Goal: Task Accomplishment & Management: Manage account settings

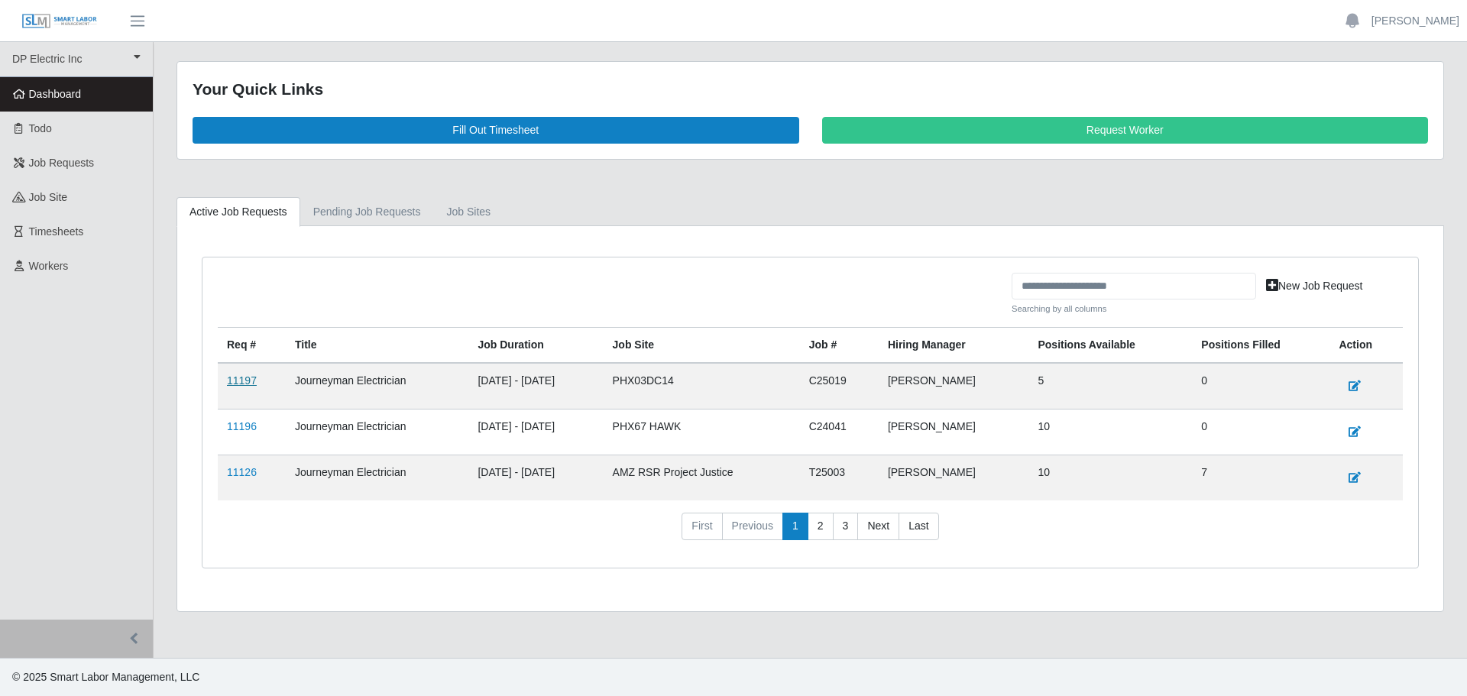
click at [240, 380] on link "11197" at bounding box center [242, 380] width 30 height 12
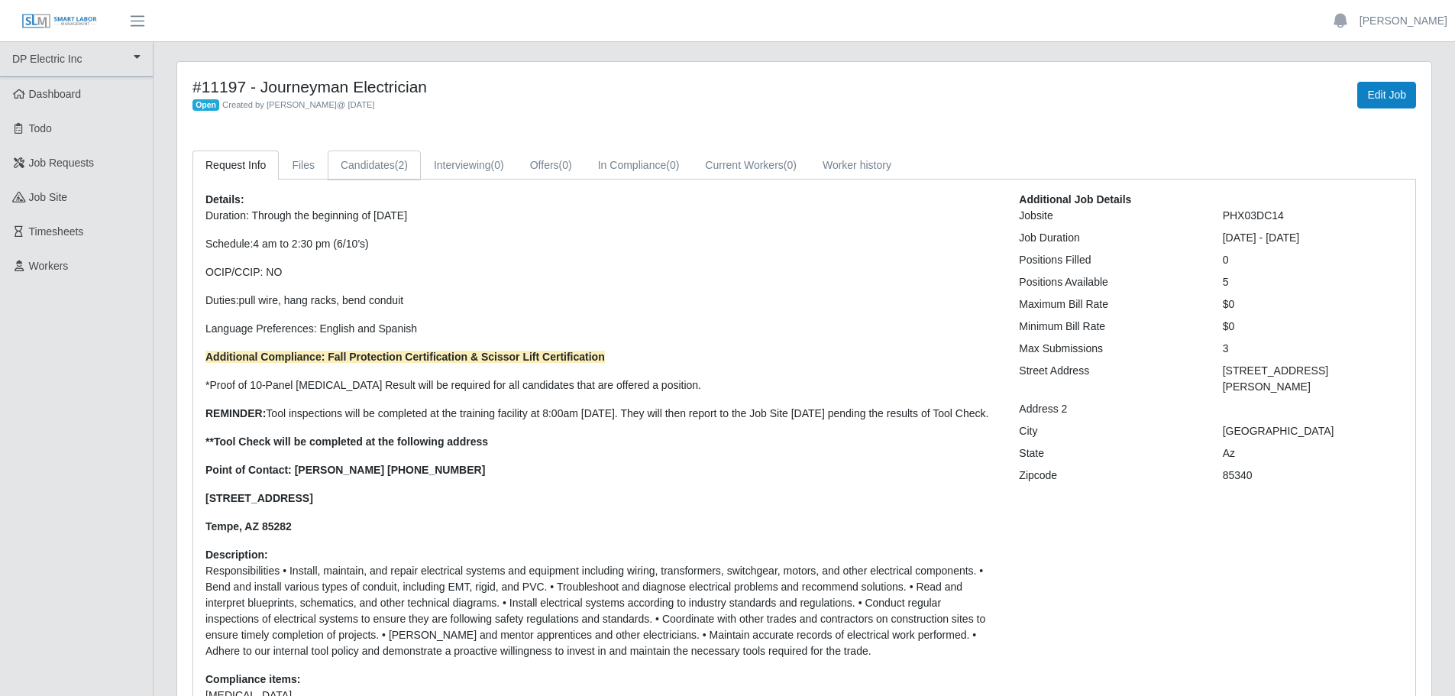
click at [371, 167] on link "Candidates (2)" at bounding box center [374, 165] width 93 height 30
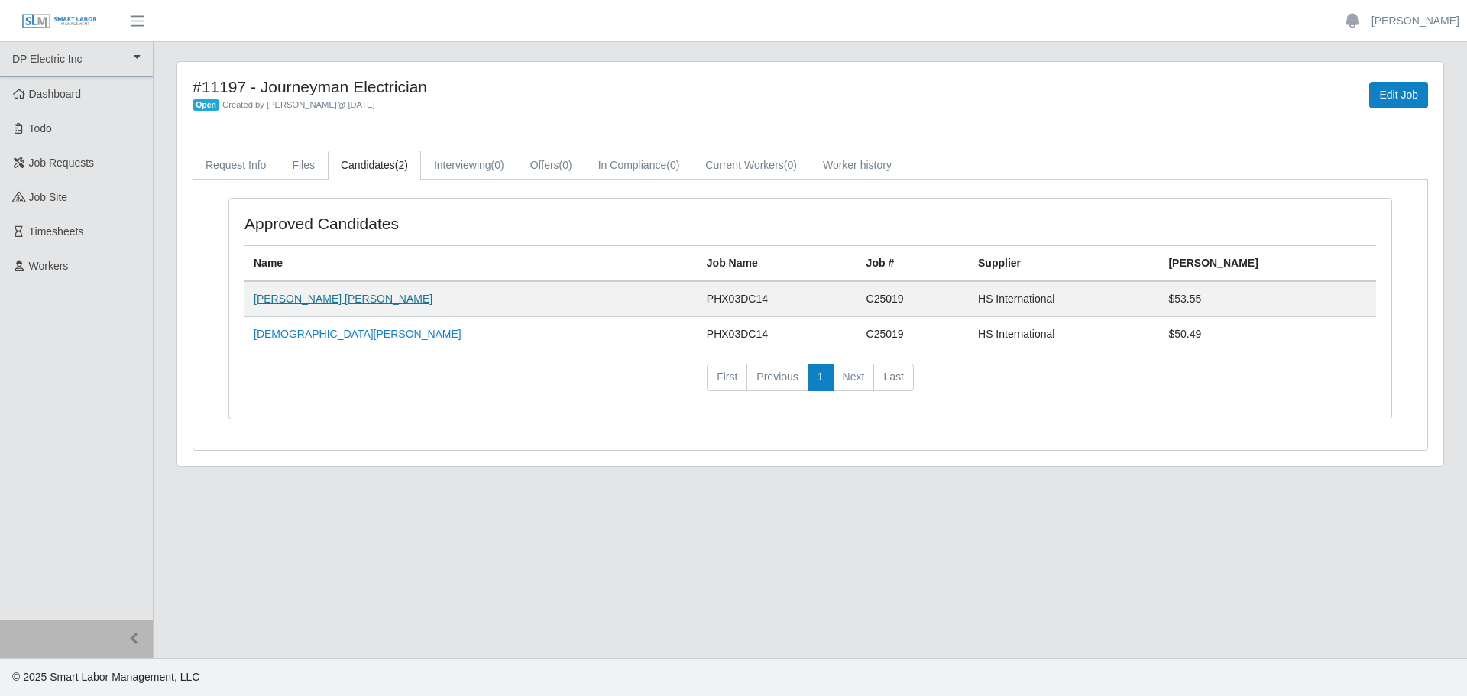
click at [297, 296] on link "[PERSON_NAME] [PERSON_NAME]" at bounding box center [343, 299] width 179 height 12
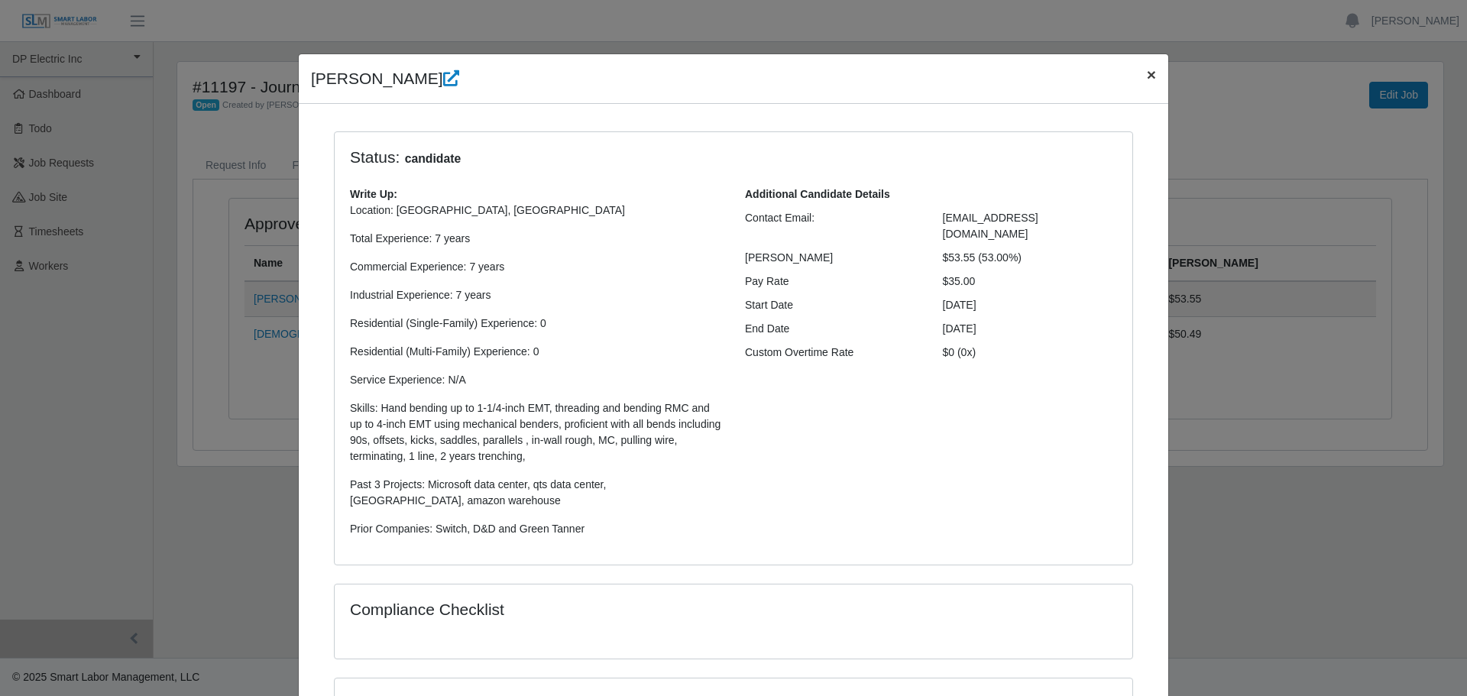
click at [1148, 73] on span "×" at bounding box center [1151, 75] width 9 height 18
